Goal: Information Seeking & Learning: Learn about a topic

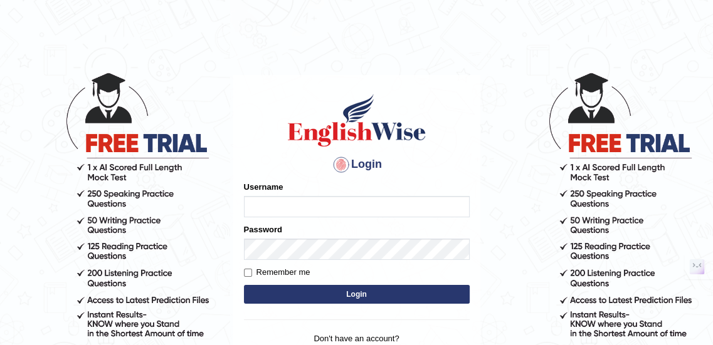
scroll to position [28, 0]
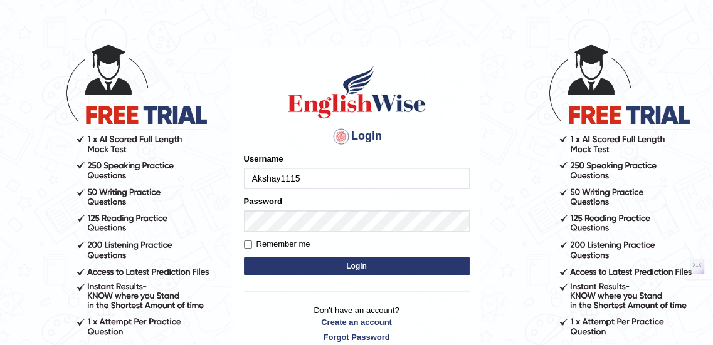
type input "Akshay1115"
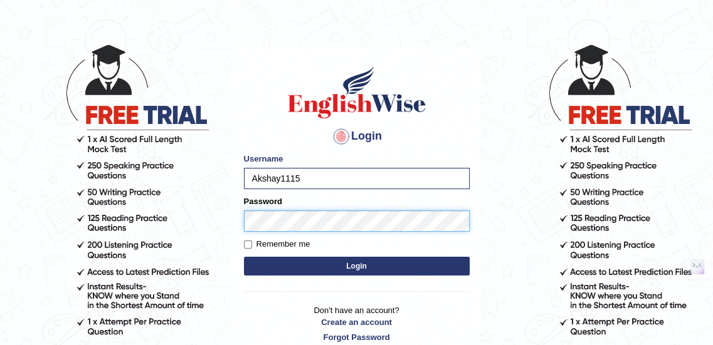
click at [244, 257] on button "Login" at bounding box center [357, 266] width 226 height 19
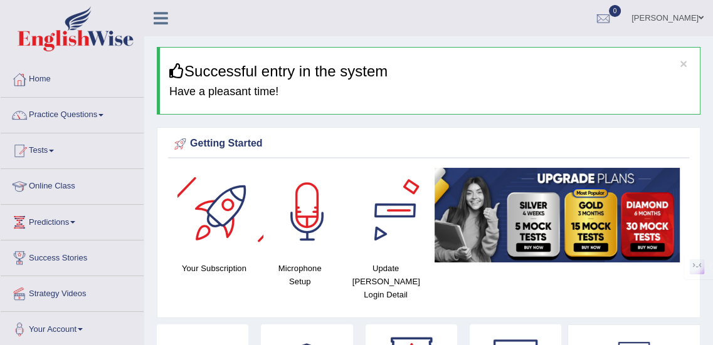
click at [375, 221] on div at bounding box center [393, 212] width 88 height 88
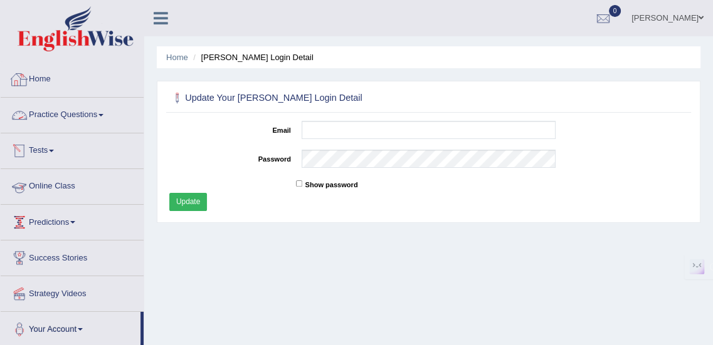
click at [45, 79] on link "Home" at bounding box center [72, 77] width 143 height 31
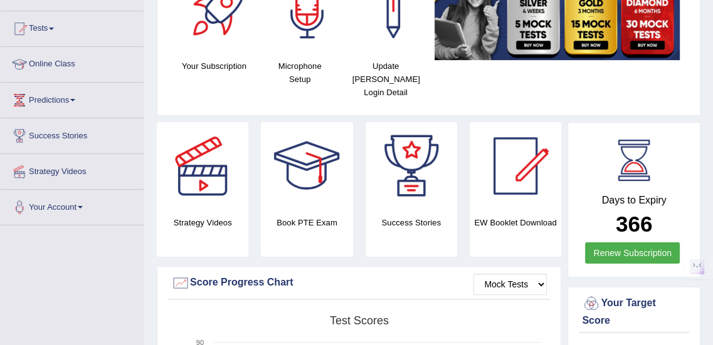
scroll to position [41, 0]
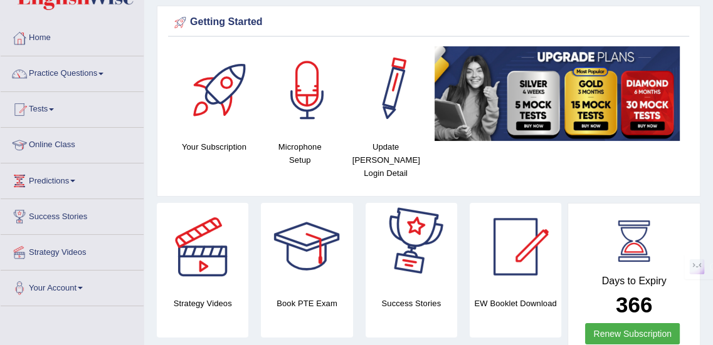
click at [389, 102] on div at bounding box center [393, 90] width 88 height 88
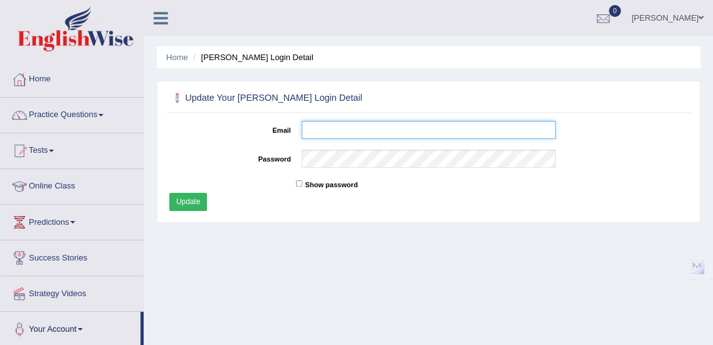
click at [368, 128] on input "Email" at bounding box center [428, 130] width 254 height 18
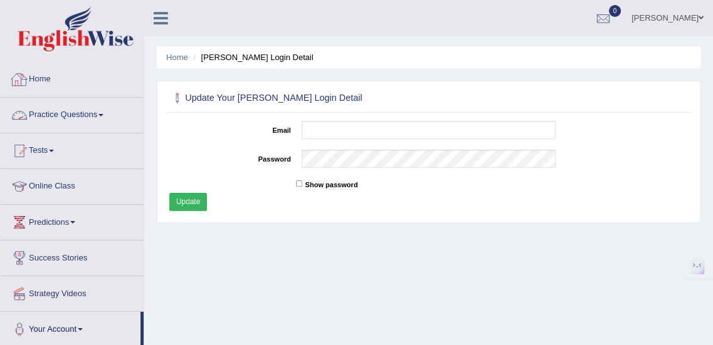
click at [55, 83] on link "Home" at bounding box center [72, 77] width 143 height 31
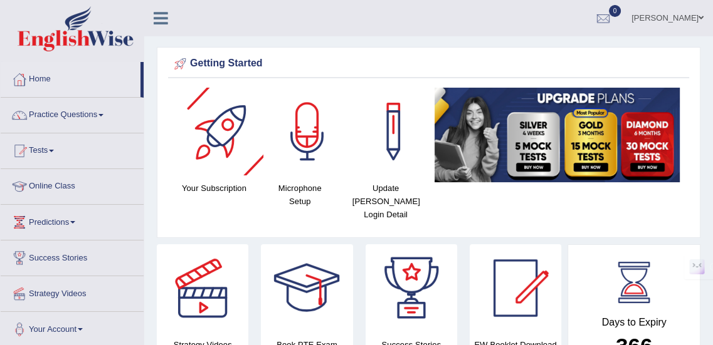
click at [219, 131] on div at bounding box center [221, 132] width 88 height 88
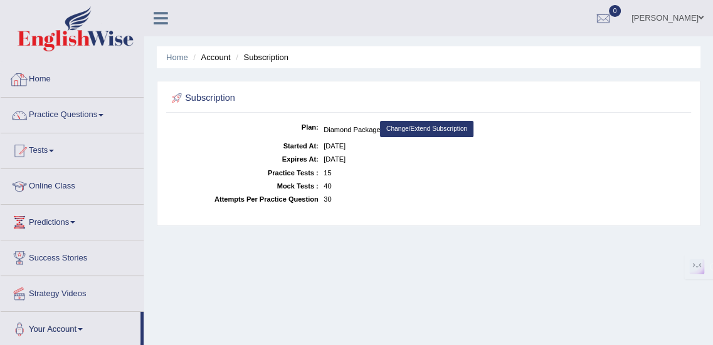
click at [46, 75] on link "Home" at bounding box center [72, 77] width 143 height 31
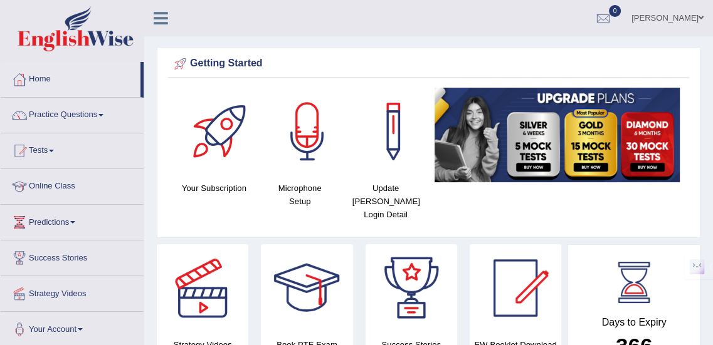
click at [298, 141] on div at bounding box center [307, 132] width 88 height 88
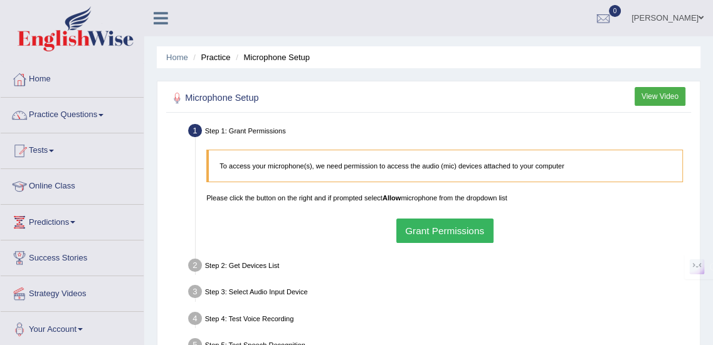
click at [658, 96] on button "View Video" at bounding box center [659, 96] width 51 height 18
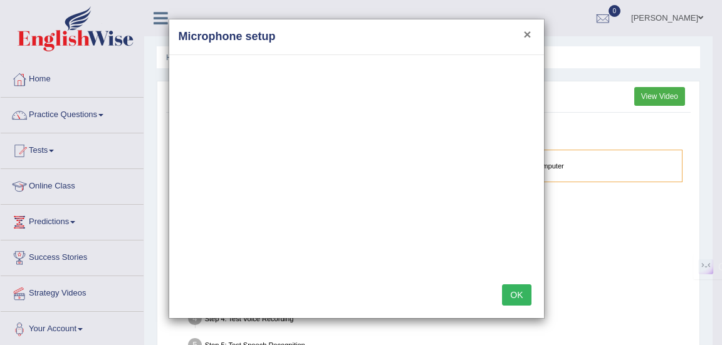
click at [527, 31] on button "×" at bounding box center [527, 34] width 8 height 13
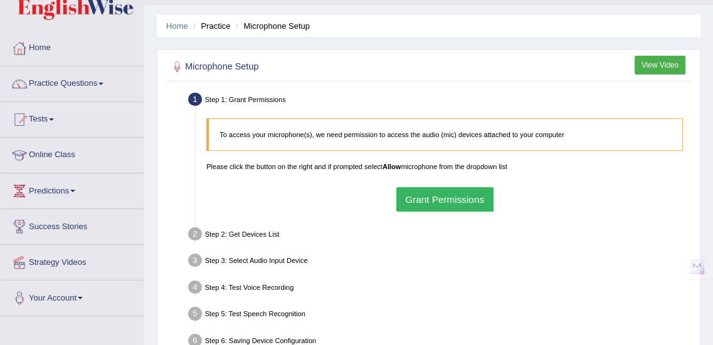
scroll to position [41, 0]
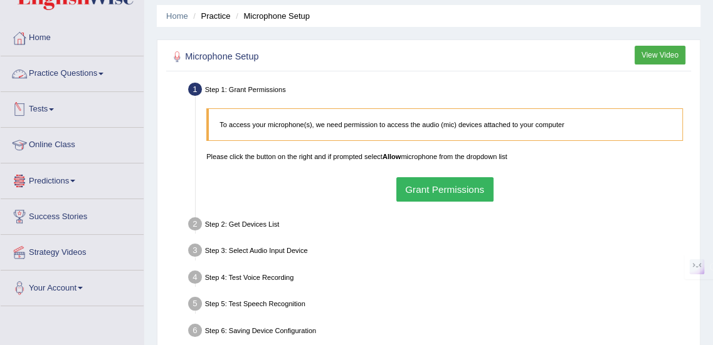
click at [81, 75] on link "Practice Questions" at bounding box center [72, 71] width 143 height 31
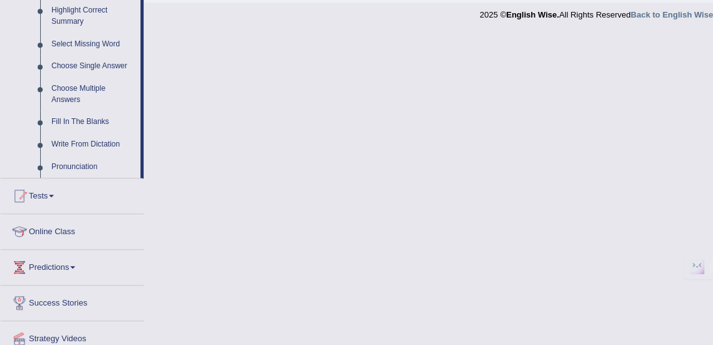
scroll to position [668, 0]
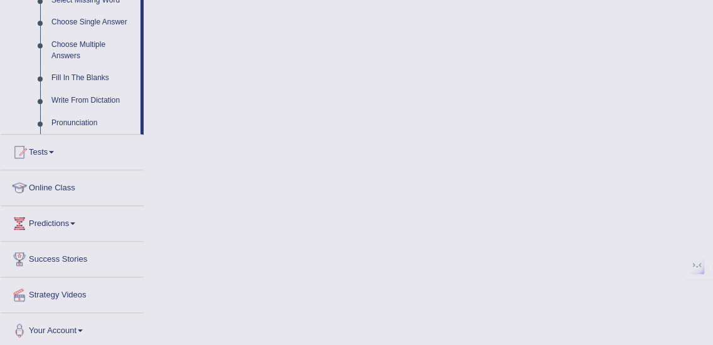
click at [54, 150] on link "Tests" at bounding box center [72, 150] width 143 height 31
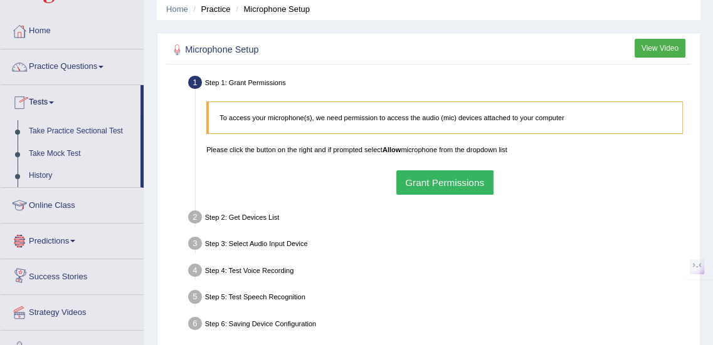
scroll to position [38, 0]
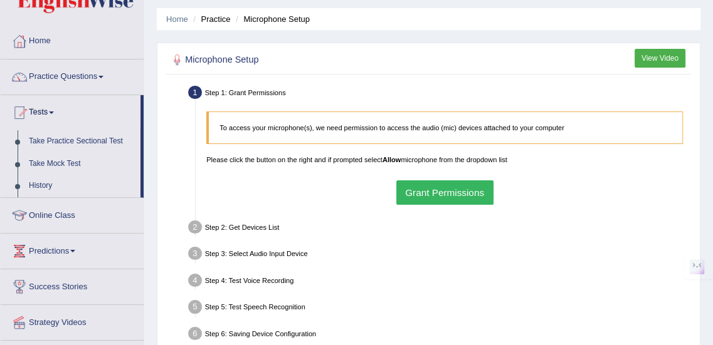
click at [71, 213] on link "Online Class" at bounding box center [72, 213] width 143 height 31
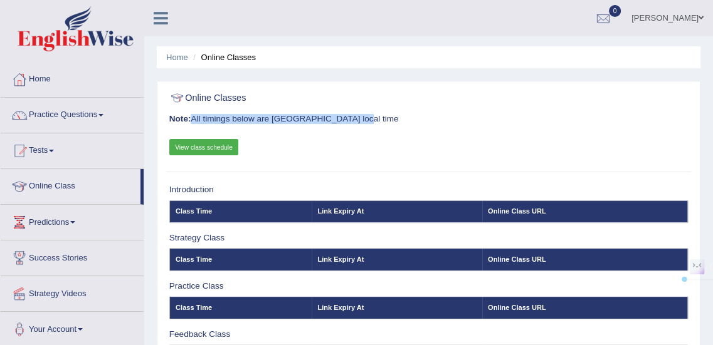
drag, startPoint x: 199, startPoint y: 118, endPoint x: 399, endPoint y: 112, distance: 200.0
click at [399, 112] on div "Online Classes Note: All timings below are [GEOGRAPHIC_DATA] local time View cl…" at bounding box center [428, 129] width 524 height 85
click at [422, 114] on div "Online Classes Note: All timings below are Melbourne local time View class sche…" at bounding box center [428, 129] width 524 height 85
click at [452, 72] on div "Home Online Classes Online Classes Note: All timings below are Melbourne local …" at bounding box center [428, 313] width 568 height 627
click at [471, 98] on h2 "Online Classes" at bounding box center [329, 98] width 321 height 16
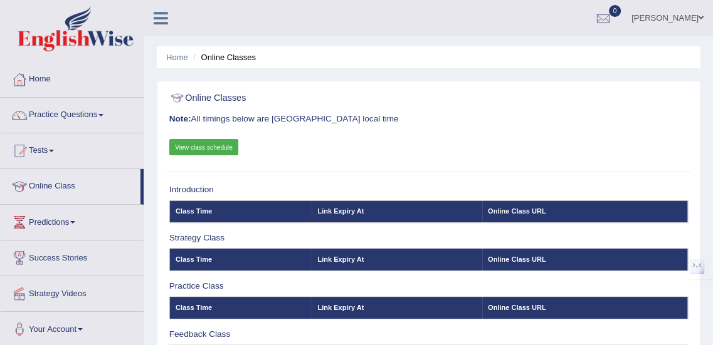
click at [457, 115] on h3 "Note: All timings below are Melbourne local time" at bounding box center [428, 119] width 519 height 9
click at [469, 130] on div "Online Classes Note: All timings below are [GEOGRAPHIC_DATA] local time View cl…" at bounding box center [428, 129] width 524 height 85
click at [695, 18] on link "[PERSON_NAME]" at bounding box center [667, 16] width 91 height 33
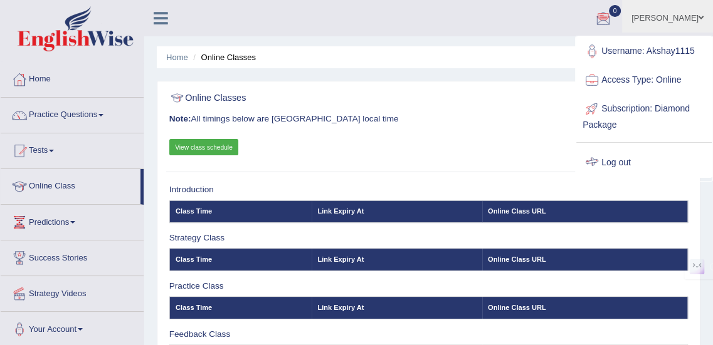
click at [463, 54] on ul "Home Online Classes" at bounding box center [428, 57] width 543 height 22
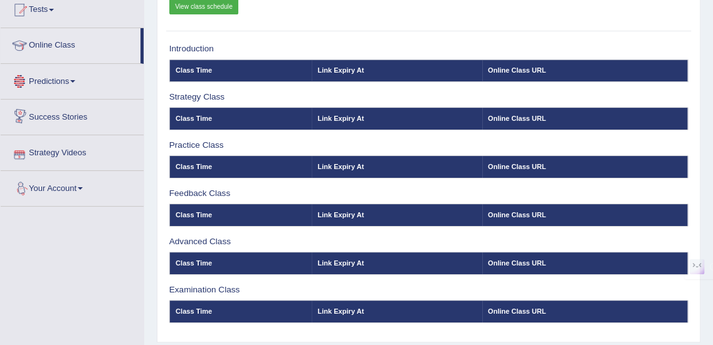
scroll to position [125, 0]
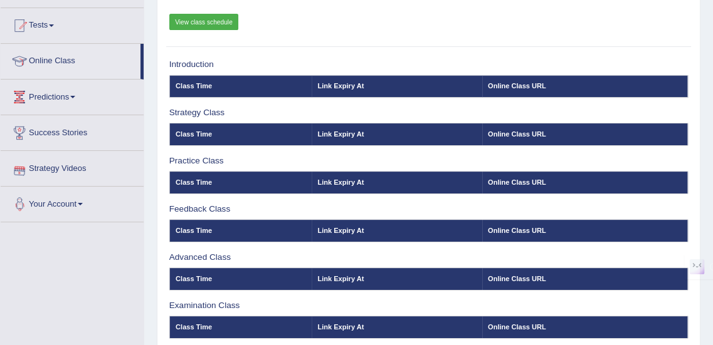
click at [80, 202] on link "Your Account" at bounding box center [72, 202] width 143 height 31
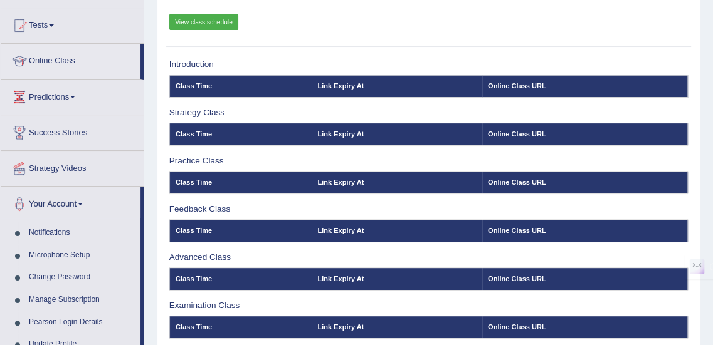
click at [75, 199] on link "Your Account" at bounding box center [71, 202] width 140 height 31
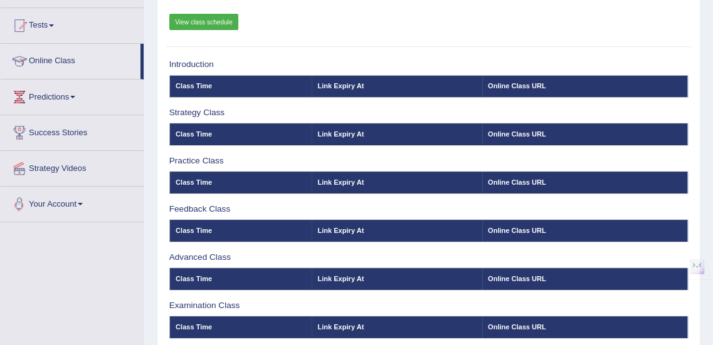
click at [85, 207] on link "Your Account" at bounding box center [72, 202] width 143 height 31
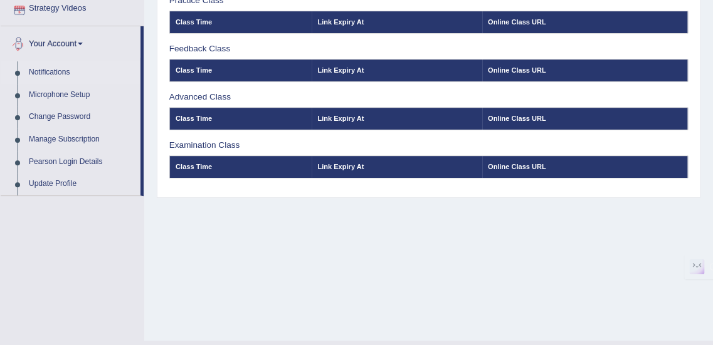
scroll to position [209, 0]
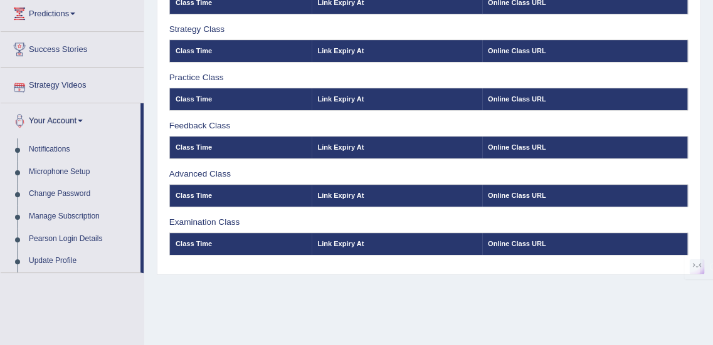
click at [85, 115] on link "Your Account" at bounding box center [71, 118] width 140 height 31
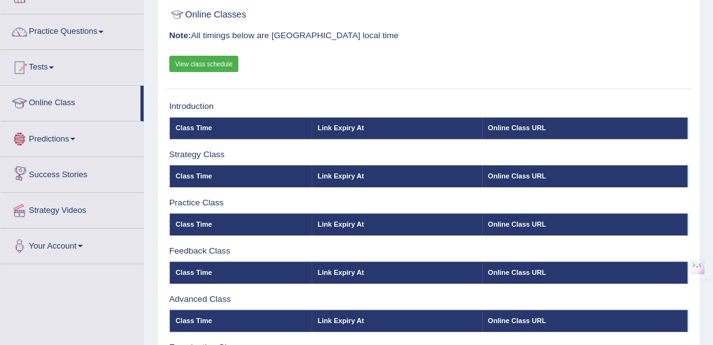
scroll to position [0, 0]
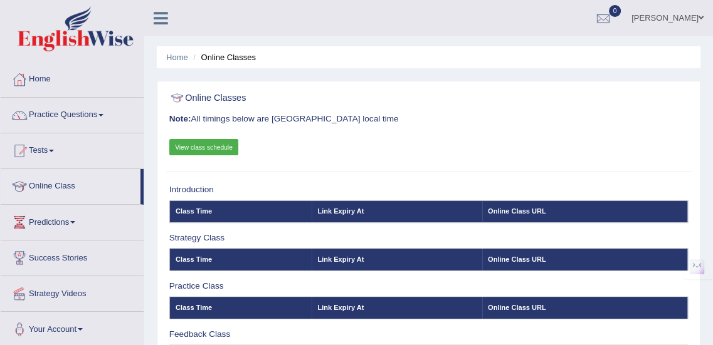
click at [681, 20] on link "[PERSON_NAME]" at bounding box center [667, 16] width 91 height 33
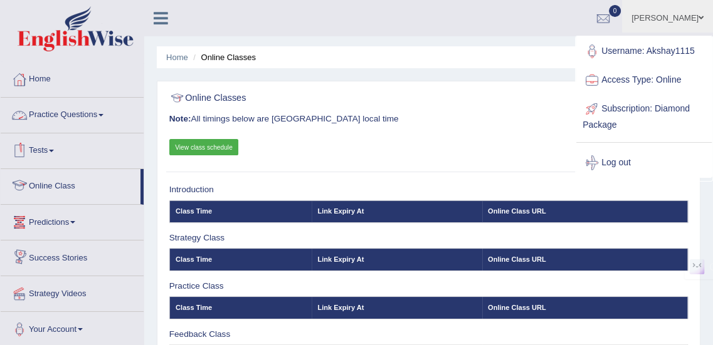
click at [398, 108] on div at bounding box center [428, 98] width 519 height 22
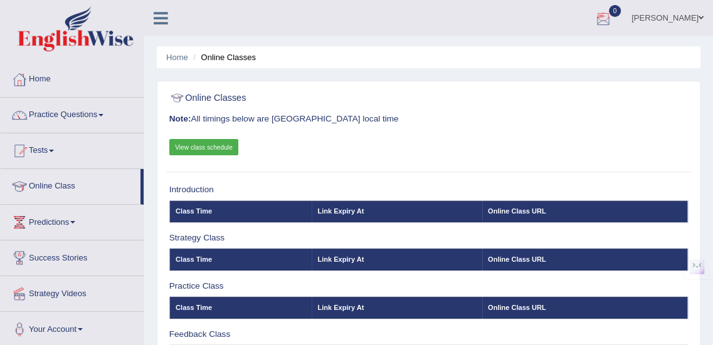
click at [700, 19] on span at bounding box center [700, 18] width 5 height 8
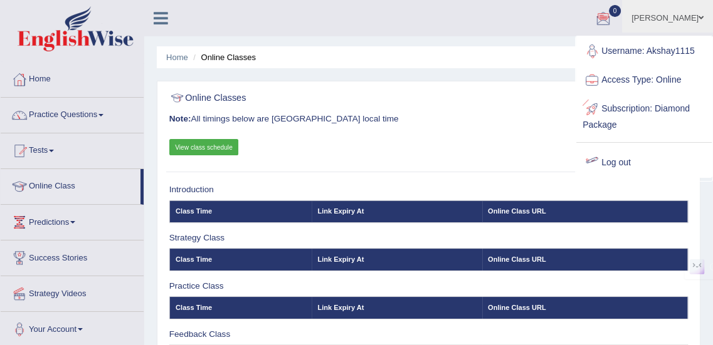
click at [477, 56] on ul "Home Online Classes" at bounding box center [428, 57] width 543 height 22
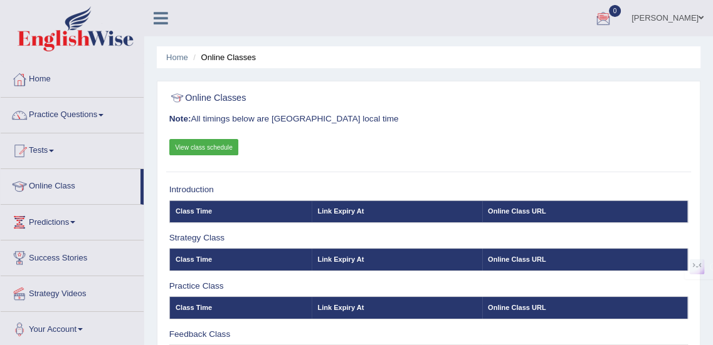
click at [689, 18] on link "[PERSON_NAME]" at bounding box center [667, 16] width 91 height 33
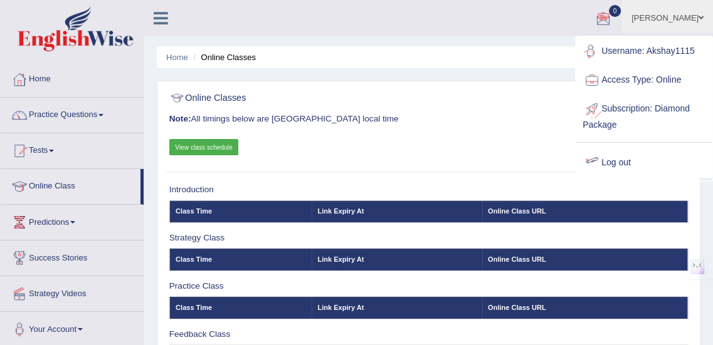
click at [440, 71] on div "Home Online Classes Online Classes Note: All timings below are Melbourne local …" at bounding box center [428, 313] width 568 height 627
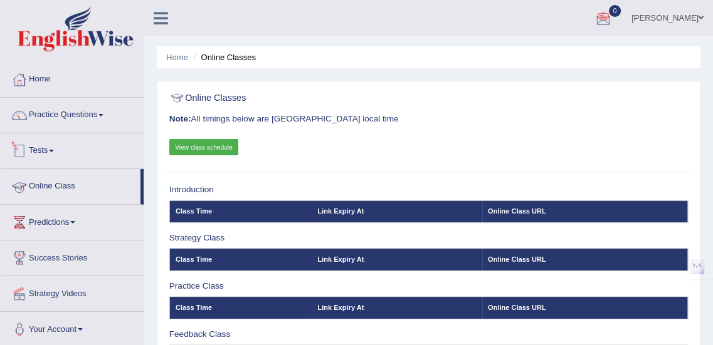
click at [46, 149] on link "Tests" at bounding box center [72, 148] width 143 height 31
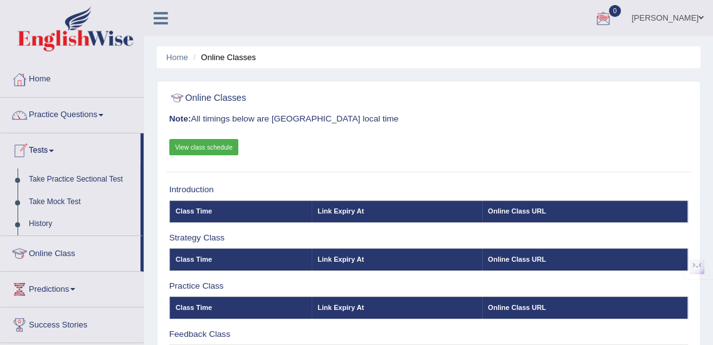
click at [53, 149] on link "Tests" at bounding box center [71, 148] width 140 height 31
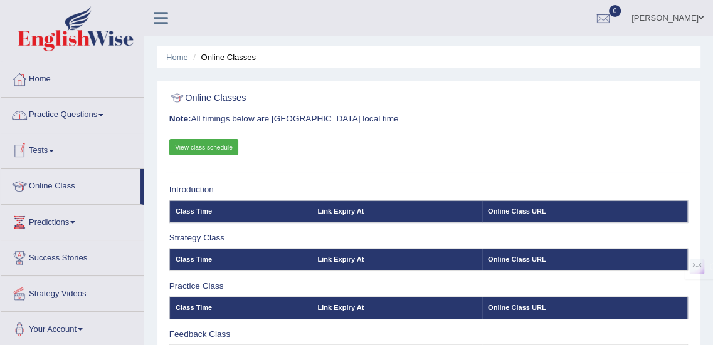
click at [103, 117] on link "Practice Questions" at bounding box center [72, 113] width 143 height 31
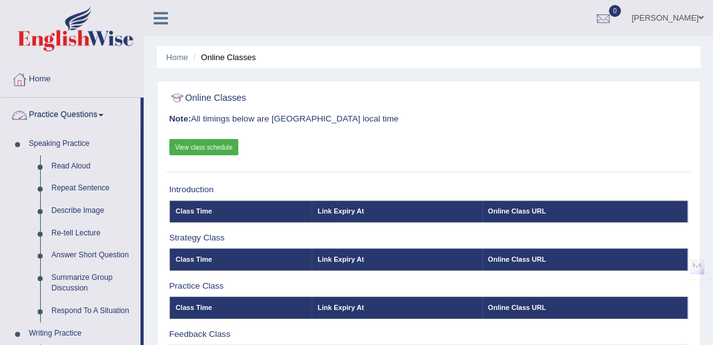
click at [103, 116] on span at bounding box center [100, 115] width 5 height 3
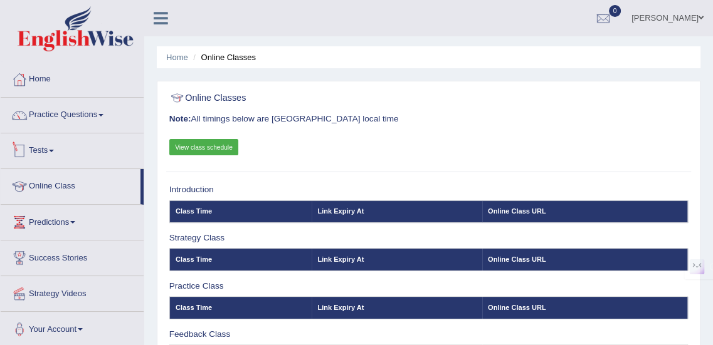
click at [54, 145] on link "Tests" at bounding box center [72, 148] width 143 height 31
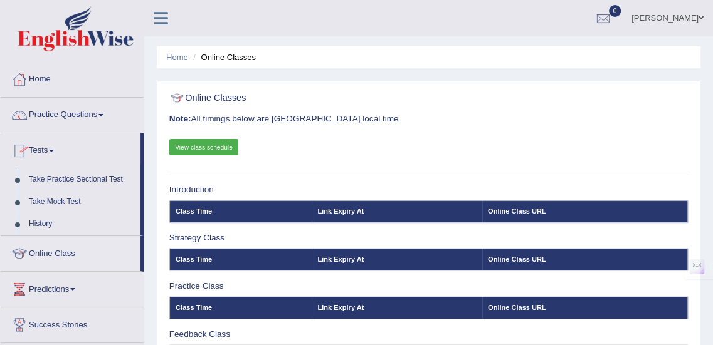
click at [55, 147] on link "Tests" at bounding box center [71, 148] width 140 height 31
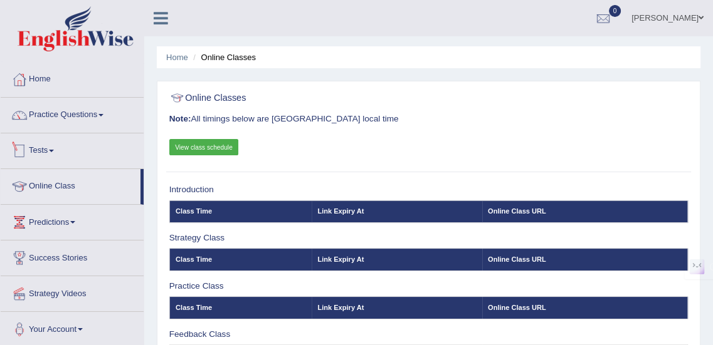
click at [99, 112] on link "Practice Questions" at bounding box center [72, 113] width 143 height 31
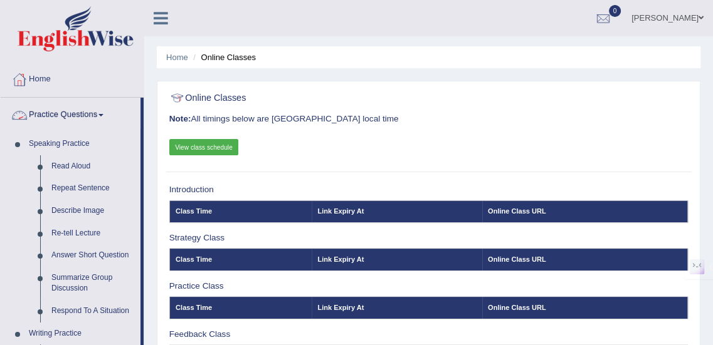
click at [103, 115] on span at bounding box center [100, 115] width 5 height 3
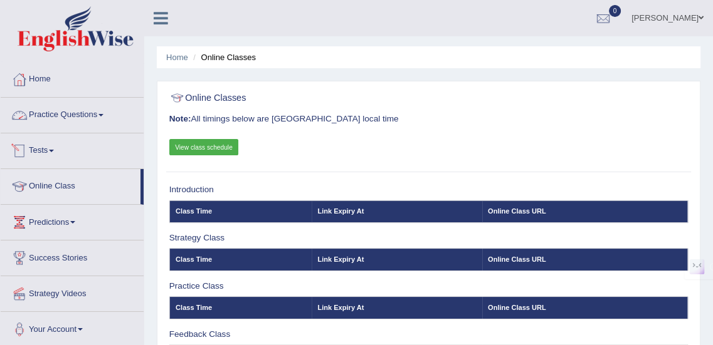
click at [100, 115] on link "Practice Questions" at bounding box center [72, 113] width 143 height 31
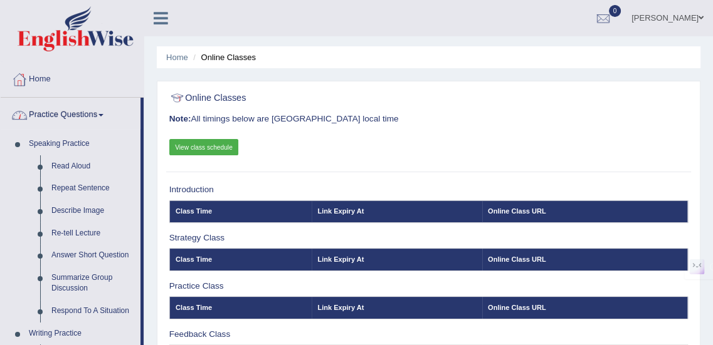
click at [103, 112] on link "Practice Questions" at bounding box center [71, 113] width 140 height 31
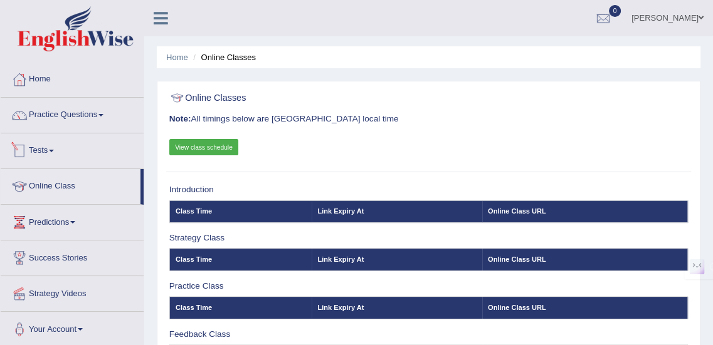
click at [59, 147] on link "Tests" at bounding box center [72, 148] width 143 height 31
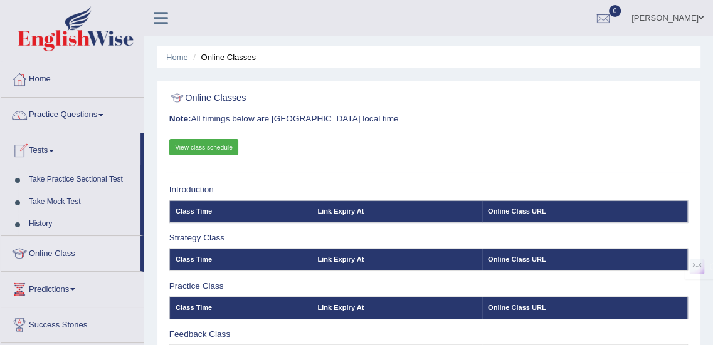
click at [55, 147] on link "Tests" at bounding box center [71, 148] width 140 height 31
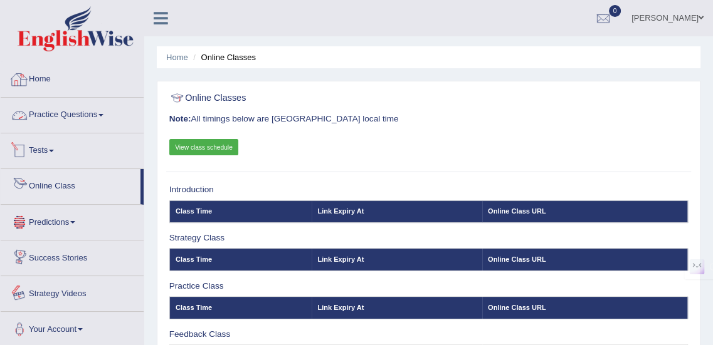
click at [76, 229] on link "Predictions" at bounding box center [72, 220] width 143 height 31
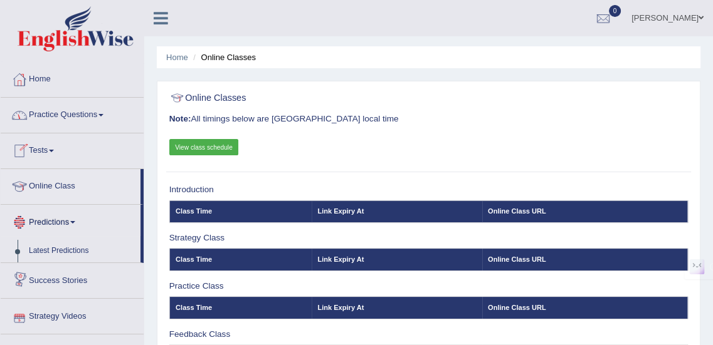
click at [75, 224] on link "Predictions" at bounding box center [71, 220] width 140 height 31
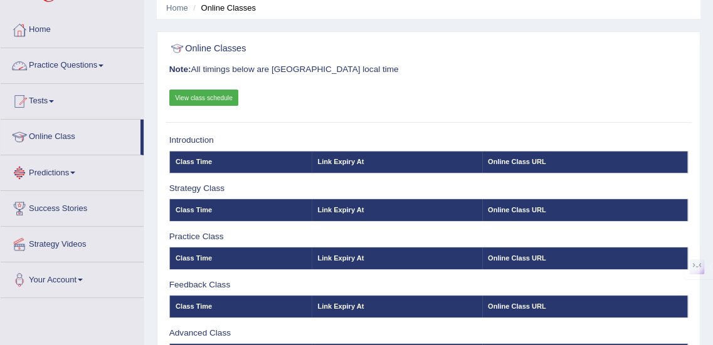
scroll to position [125, 0]
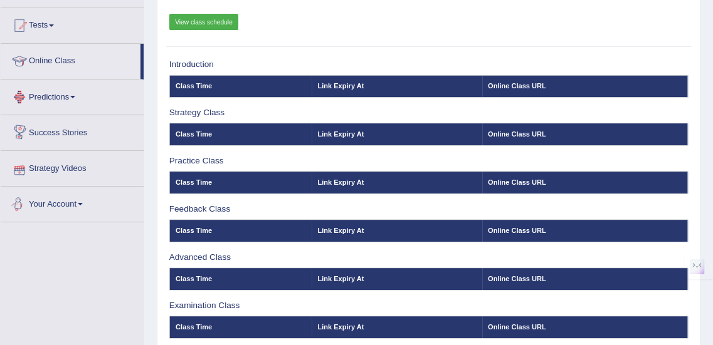
click at [77, 209] on link "Your Account" at bounding box center [72, 202] width 143 height 31
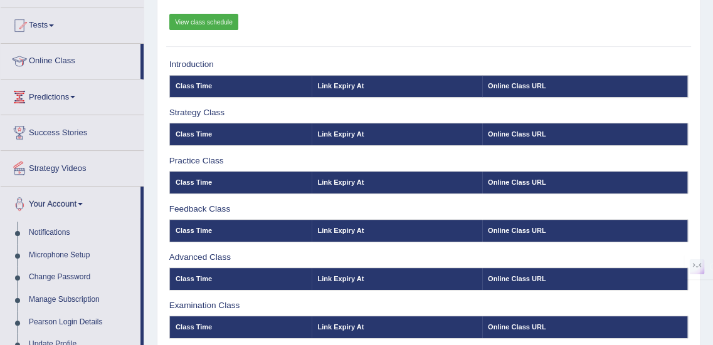
click at [78, 196] on link "Your Account" at bounding box center [71, 202] width 140 height 31
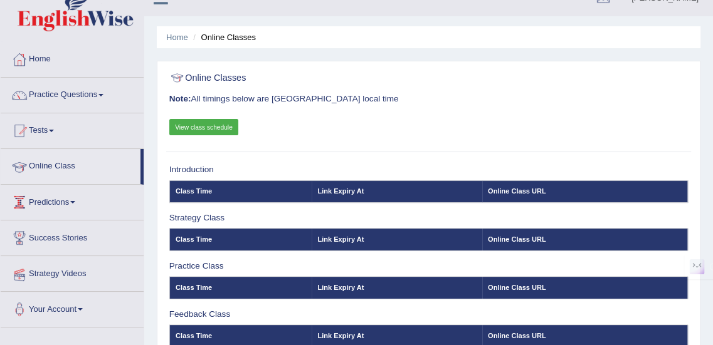
scroll to position [0, 0]
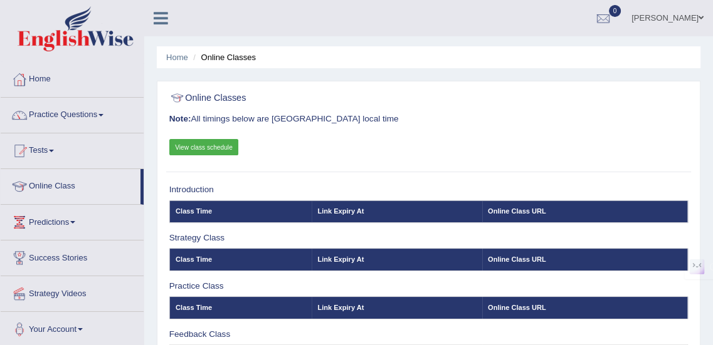
click at [445, 121] on h3 "Note: All timings below are Melbourne local time" at bounding box center [428, 119] width 519 height 9
click at [99, 112] on link "Practice Questions" at bounding box center [72, 113] width 143 height 31
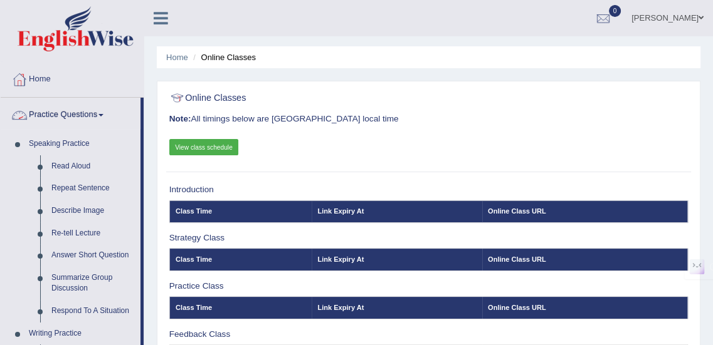
click at [100, 113] on link "Practice Questions" at bounding box center [71, 113] width 140 height 31
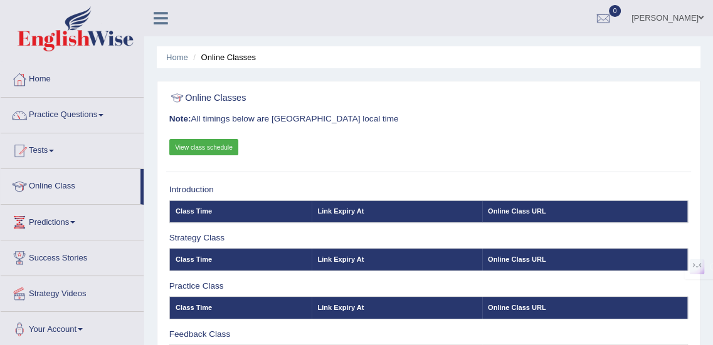
click at [98, 113] on link "Practice Questions" at bounding box center [72, 113] width 143 height 31
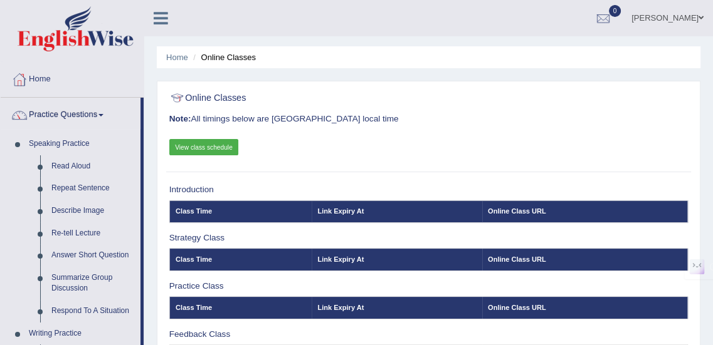
scroll to position [41, 0]
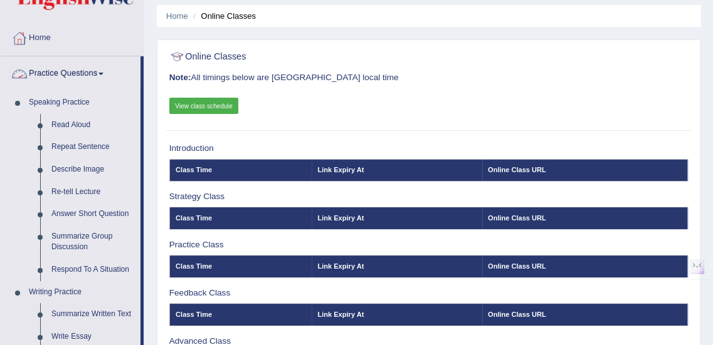
click at [71, 102] on link "Speaking Practice" at bounding box center [81, 102] width 117 height 23
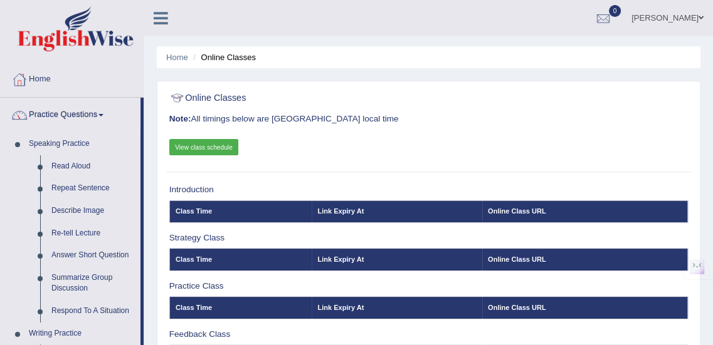
click at [161, 20] on icon at bounding box center [161, 18] width 14 height 16
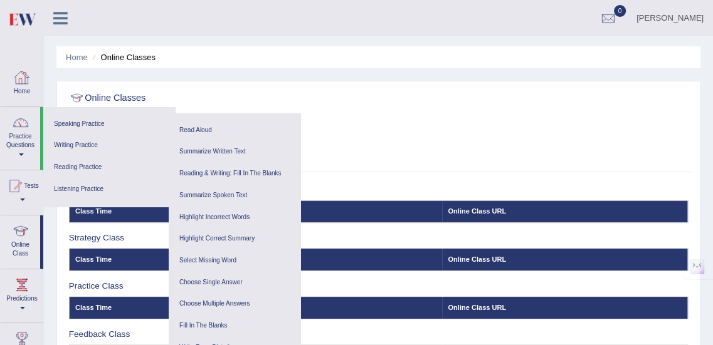
click at [15, 81] on div at bounding box center [22, 77] width 19 height 19
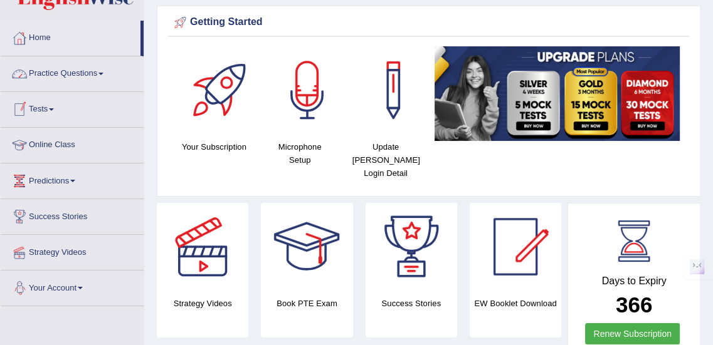
click at [78, 296] on link "Your Account" at bounding box center [72, 286] width 143 height 31
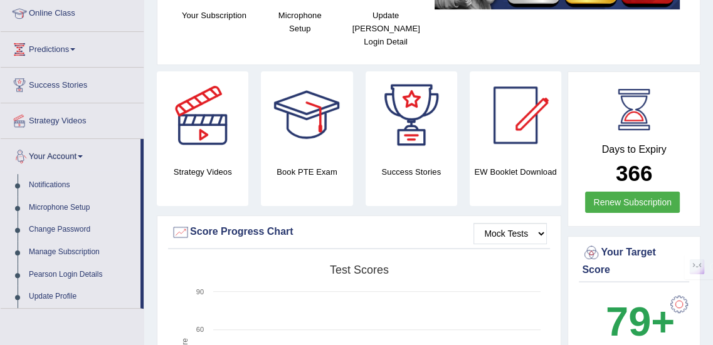
scroll to position [125, 0]
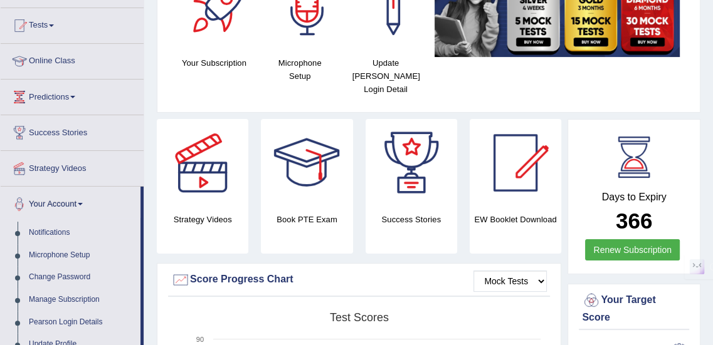
click at [80, 201] on link "Your Account" at bounding box center [71, 202] width 140 height 31
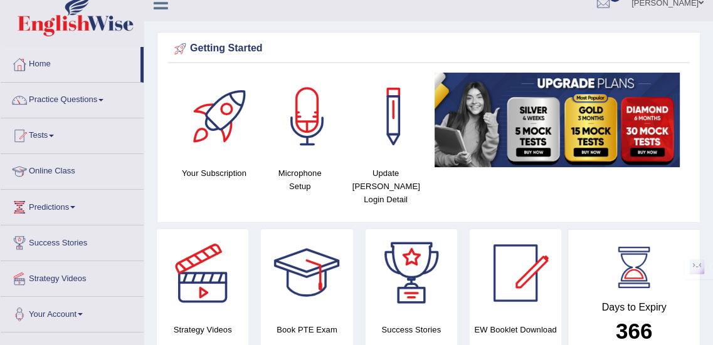
scroll to position [0, 0]
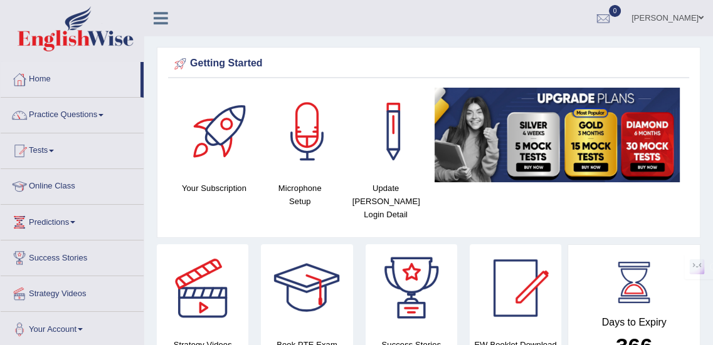
click at [426, 24] on ul "AKSHAY SUNIL KATKE Toggle navigation Username: Akshay1115 Access Type: Online S…" at bounding box center [514, 18] width 398 height 36
click at [680, 15] on link "[PERSON_NAME]" at bounding box center [667, 16] width 91 height 33
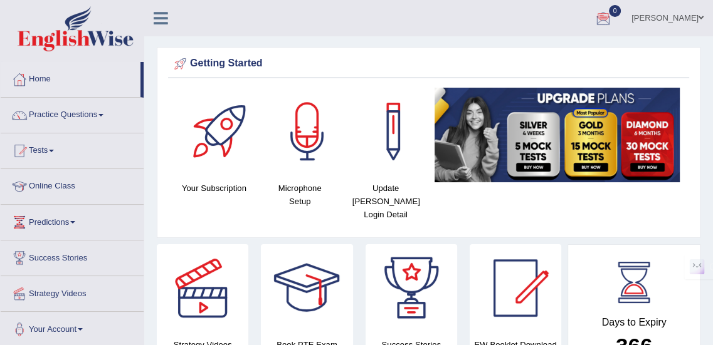
drag, startPoint x: 301, startPoint y: 0, endPoint x: 531, endPoint y: 15, distance: 231.1
click at [531, 16] on ul "AKSHAY SUNIL KATKE Toggle navigation Username: Akshay1115 Access Type: Online S…" at bounding box center [514, 18] width 398 height 36
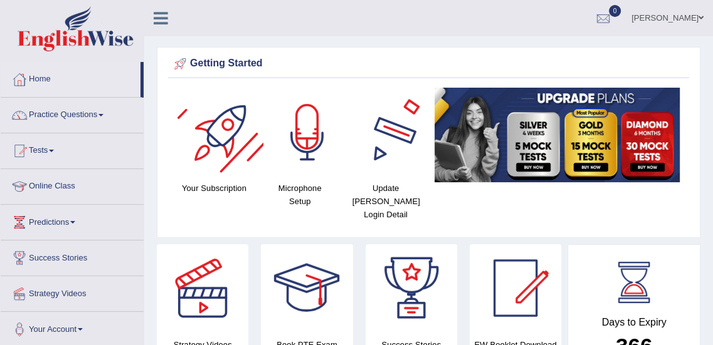
click at [306, 139] on div at bounding box center [307, 132] width 88 height 88
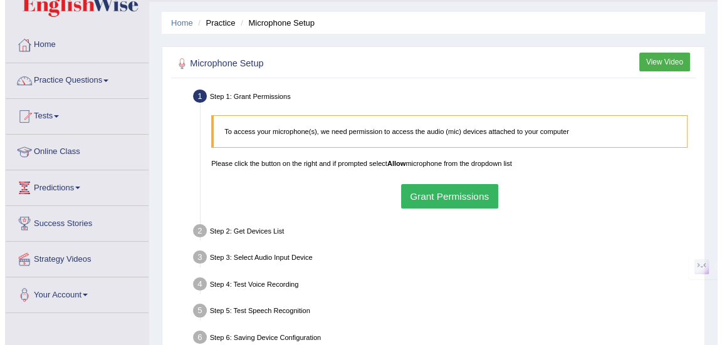
scroll to position [41, 0]
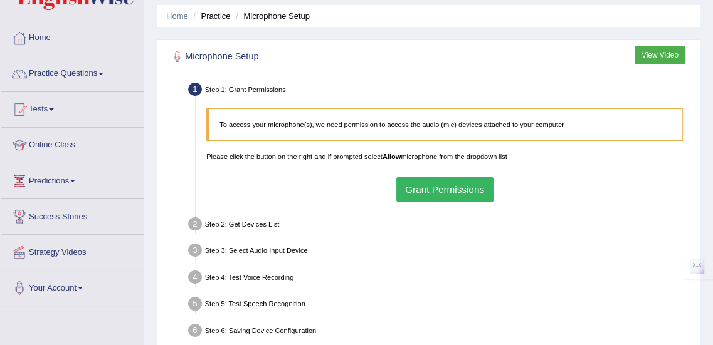
click at [445, 196] on button "Grant Permissions" at bounding box center [444, 189] width 97 height 24
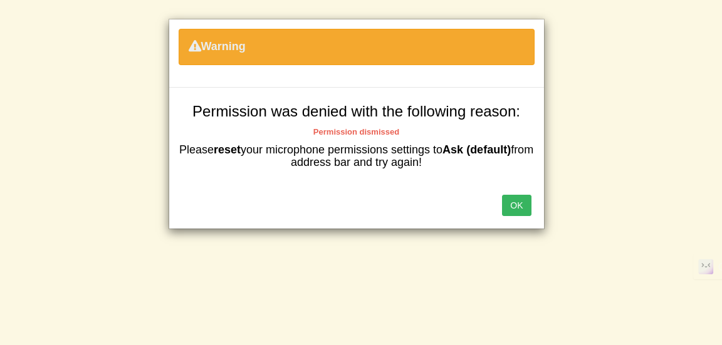
click at [520, 204] on button "OK" at bounding box center [516, 205] width 29 height 21
